Goal: Task Accomplishment & Management: Complete application form

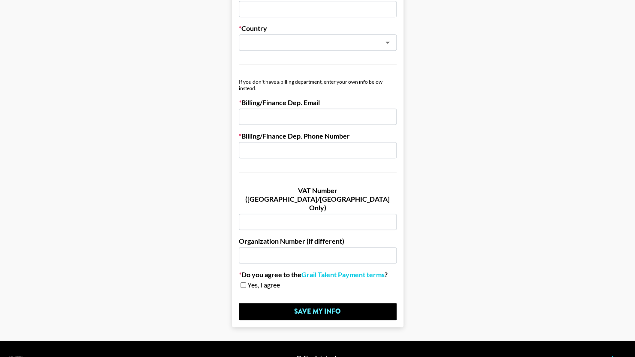
scroll to position [205, 0]
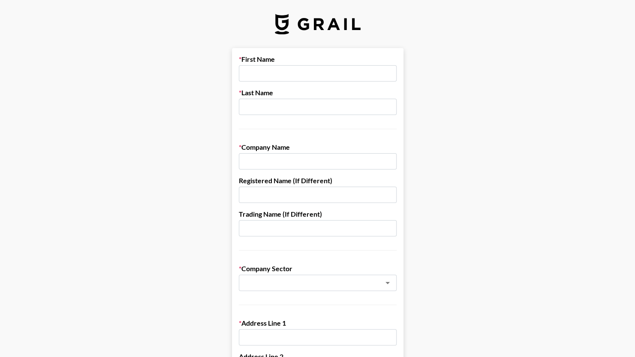
click at [259, 75] on input "text" at bounding box center [318, 73] width 158 height 16
type input "Stephanie"
type input "MacPherson"
type input "Brooks Sports Inc"
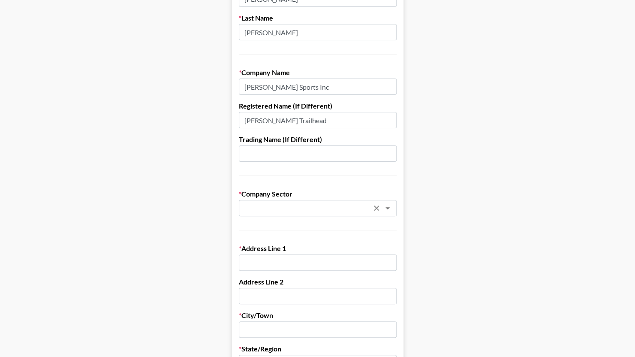
scroll to position [172, 0]
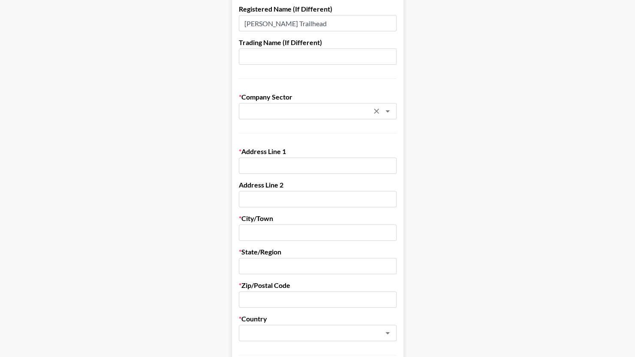
click at [292, 104] on div "​" at bounding box center [318, 111] width 158 height 16
type input "Brooks Trailhead"
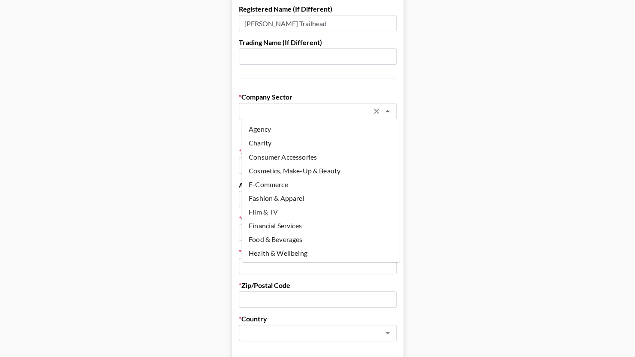
scroll to position [54, 0]
click at [300, 196] on li "Health & Wellbeing" at bounding box center [321, 199] width 158 height 14
type input "Health & Wellbeing"
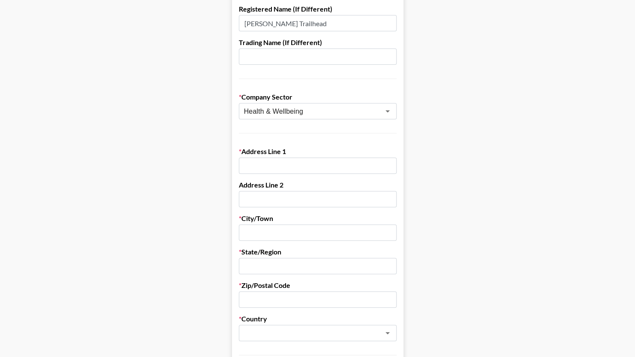
click at [297, 168] on input "text" at bounding box center [318, 165] width 158 height 16
type input "3400 Stone Way N"
type input "STE 100"
type input "Seattle"
type input "WA"
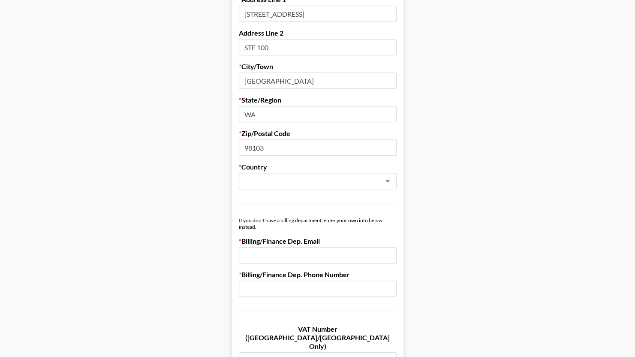
scroll to position [343, 0]
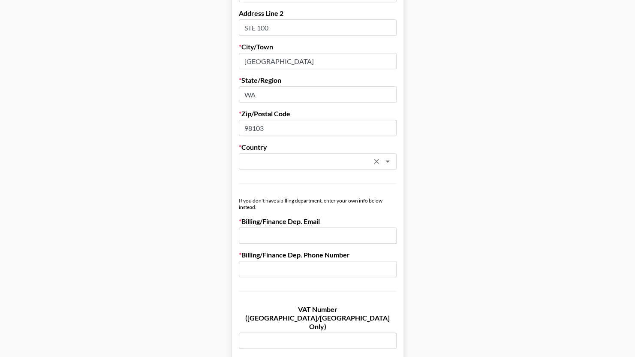
type input "98103"
click at [297, 164] on input "text" at bounding box center [306, 162] width 125 height 10
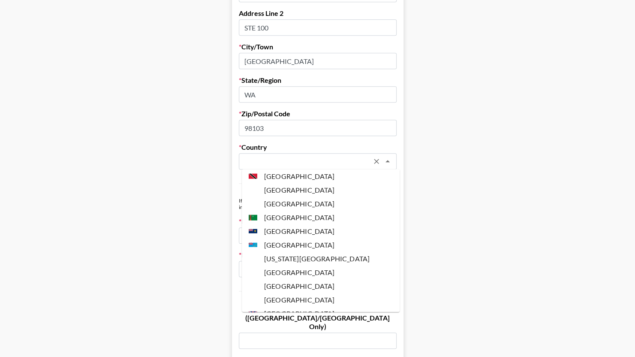
scroll to position [3190, 0]
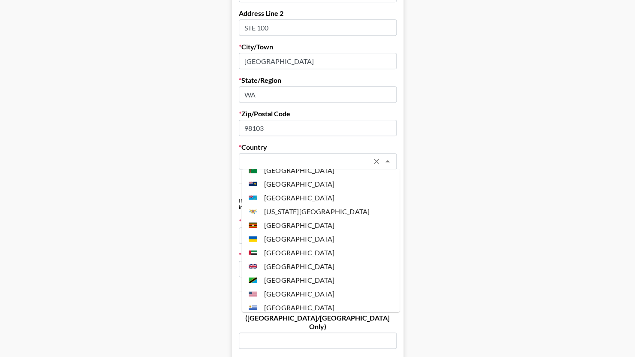
click at [313, 287] on li "United States" at bounding box center [321, 294] width 158 height 14
type input "United States"
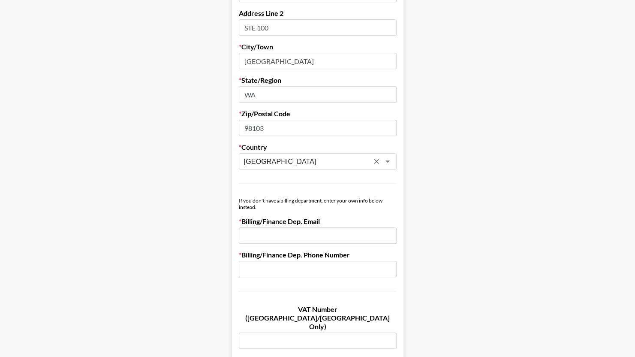
click at [472, 261] on main "First Name Stephanie Last Name MacPherson Company Name Brooks Sports Inc Regist…" at bounding box center [317, 75] width 621 height 741
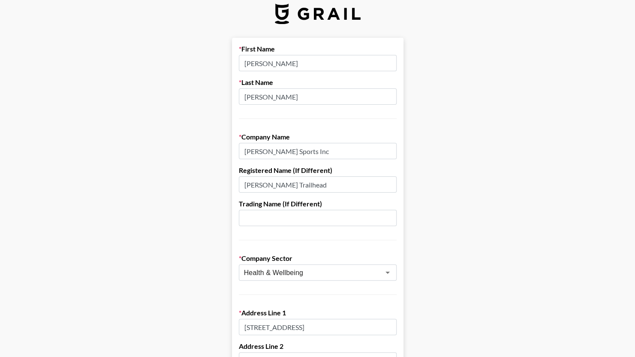
scroll to position [0, 0]
